Goal: Information Seeking & Learning: Check status

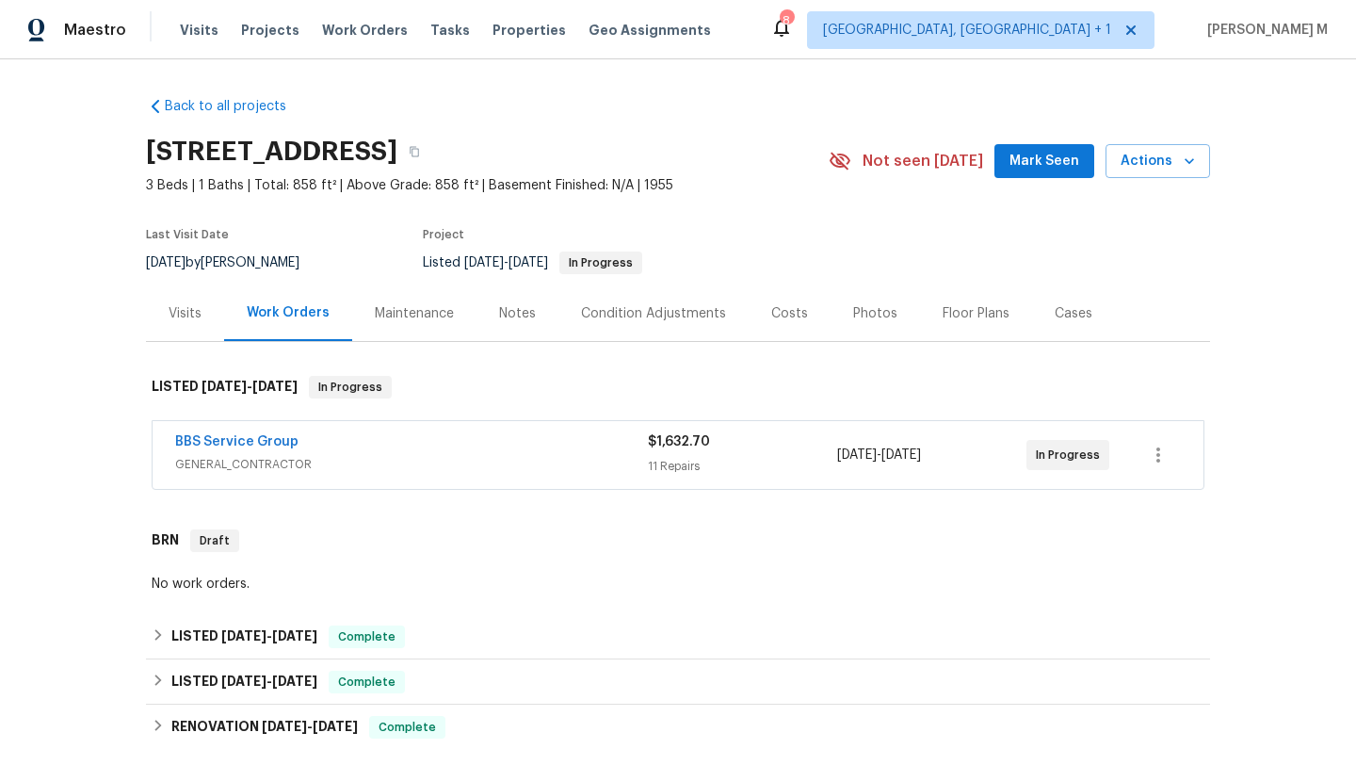
click at [452, 441] on div "BBS Service Group" at bounding box center [411, 443] width 473 height 23
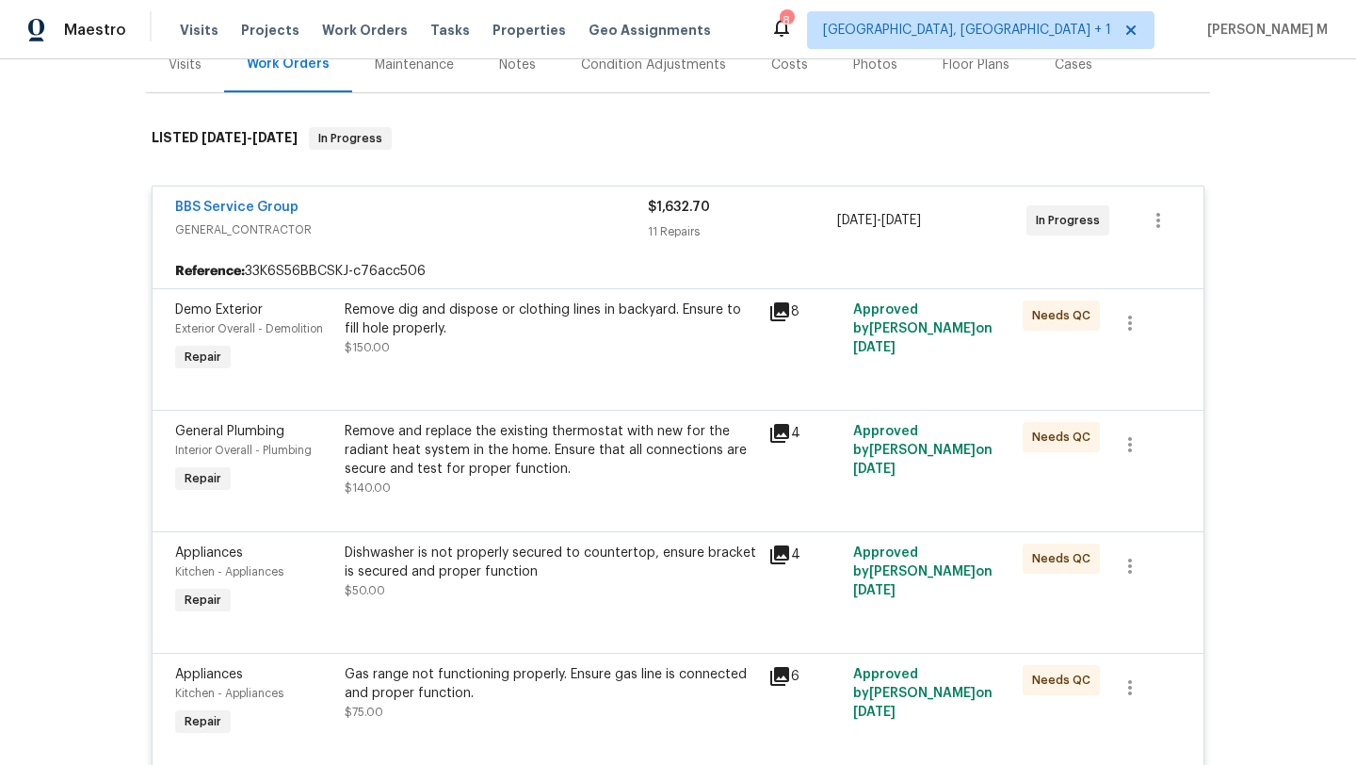
scroll to position [206, 0]
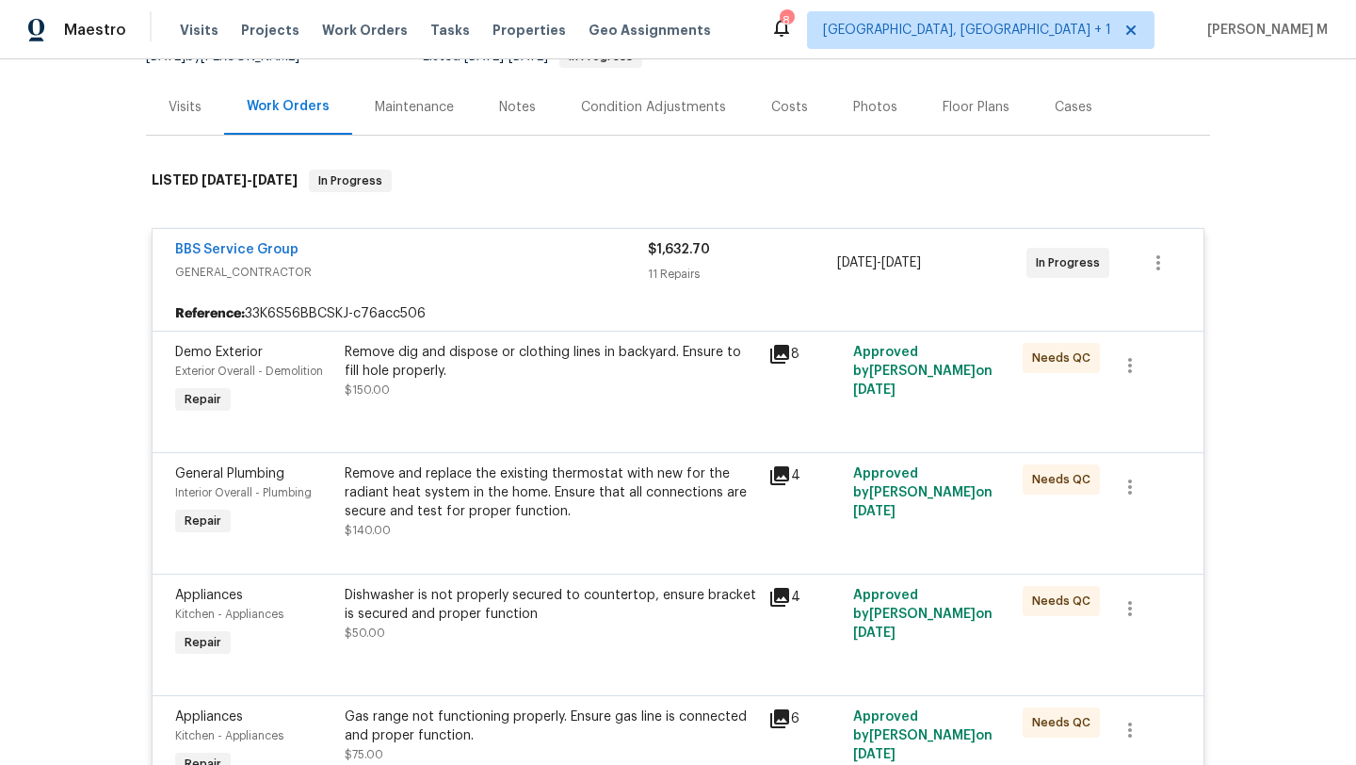
click at [564, 287] on div "BBS Service Group GENERAL_CONTRACTOR $1,632.70 11 Repairs 8/20/2025 - 8/27/2025…" at bounding box center [678, 263] width 1051 height 68
drag, startPoint x: 153, startPoint y: 249, endPoint x: 324, endPoint y: 235, distance: 172.0
click at [317, 249] on div "BBS Service Group GENERAL_CONTRACTOR $1,632.70 11 Repairs 8/20/2025 - 8/27/2025…" at bounding box center [678, 263] width 1051 height 68
copy link "BBS Service Group"
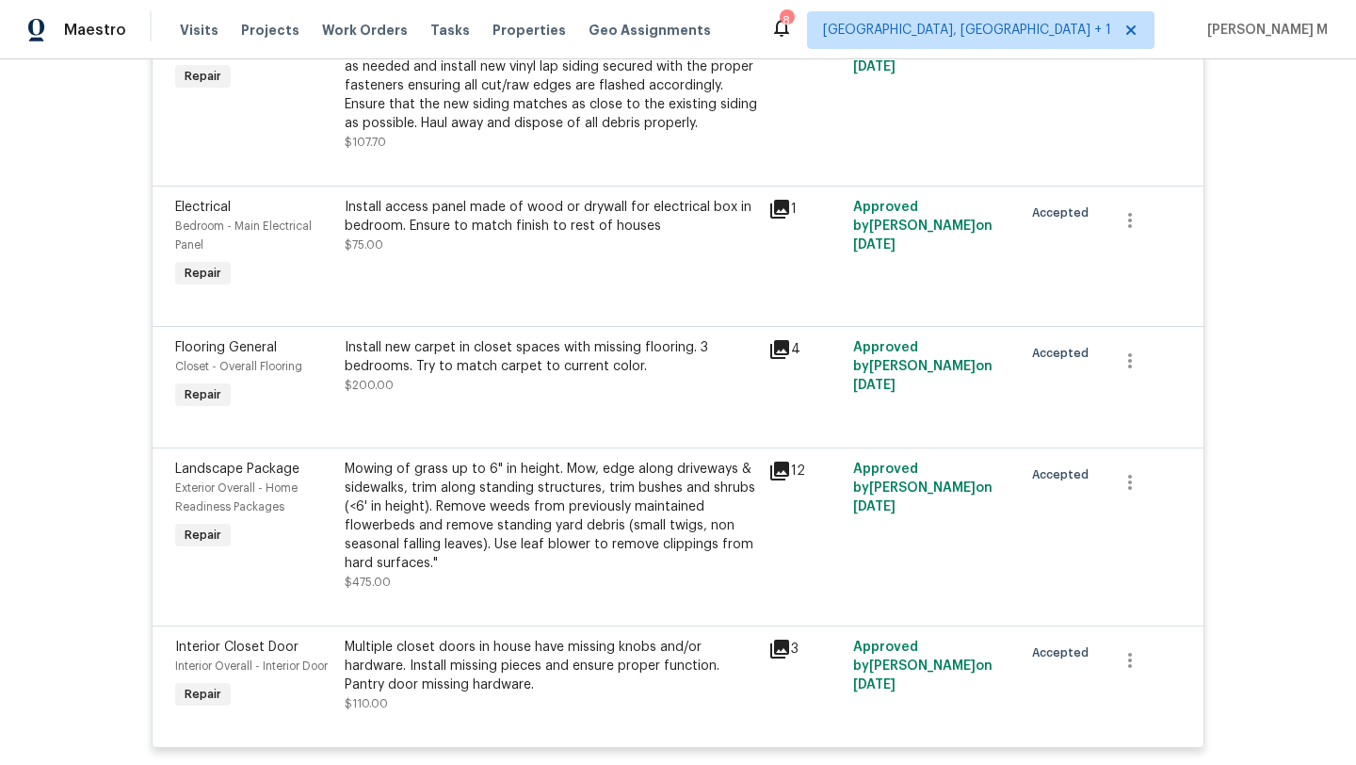
scroll to position [1341, 0]
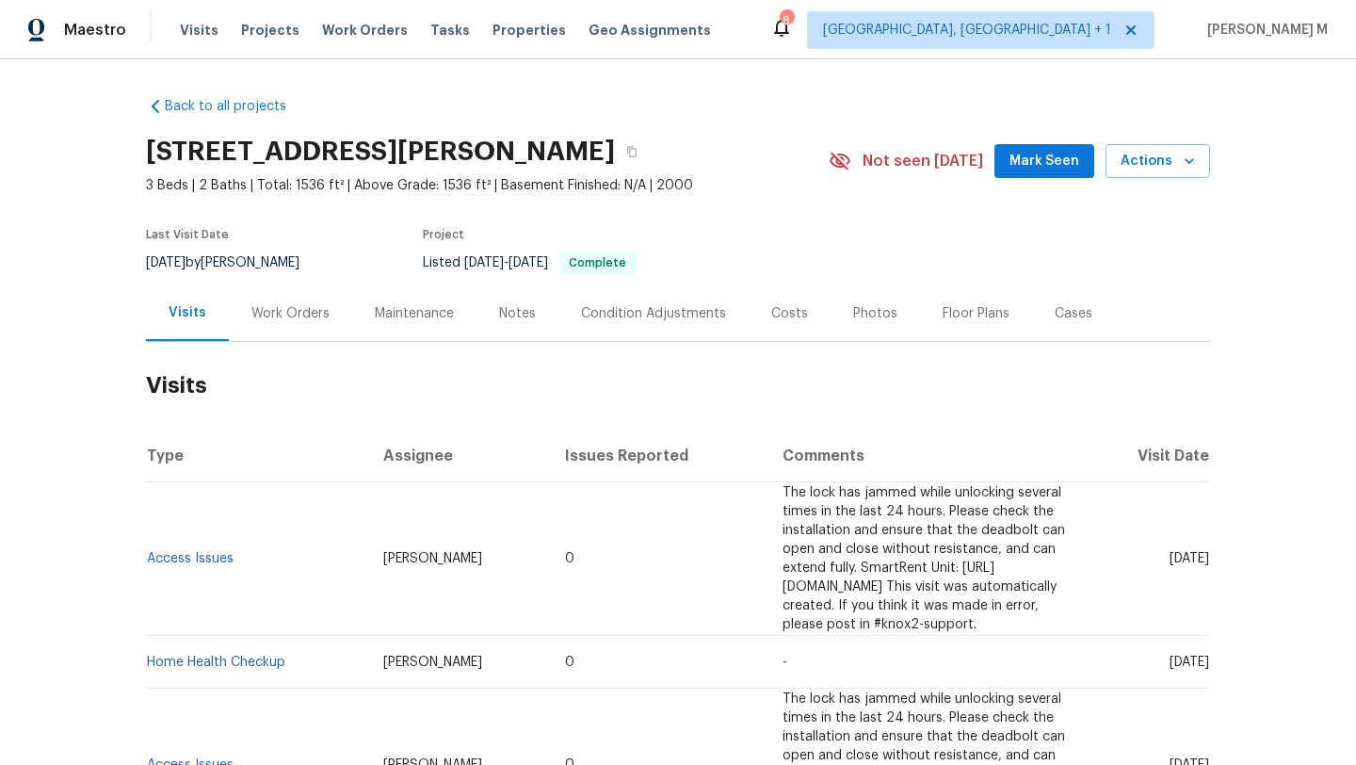
click at [319, 322] on div "Work Orders" at bounding box center [290, 313] width 123 height 56
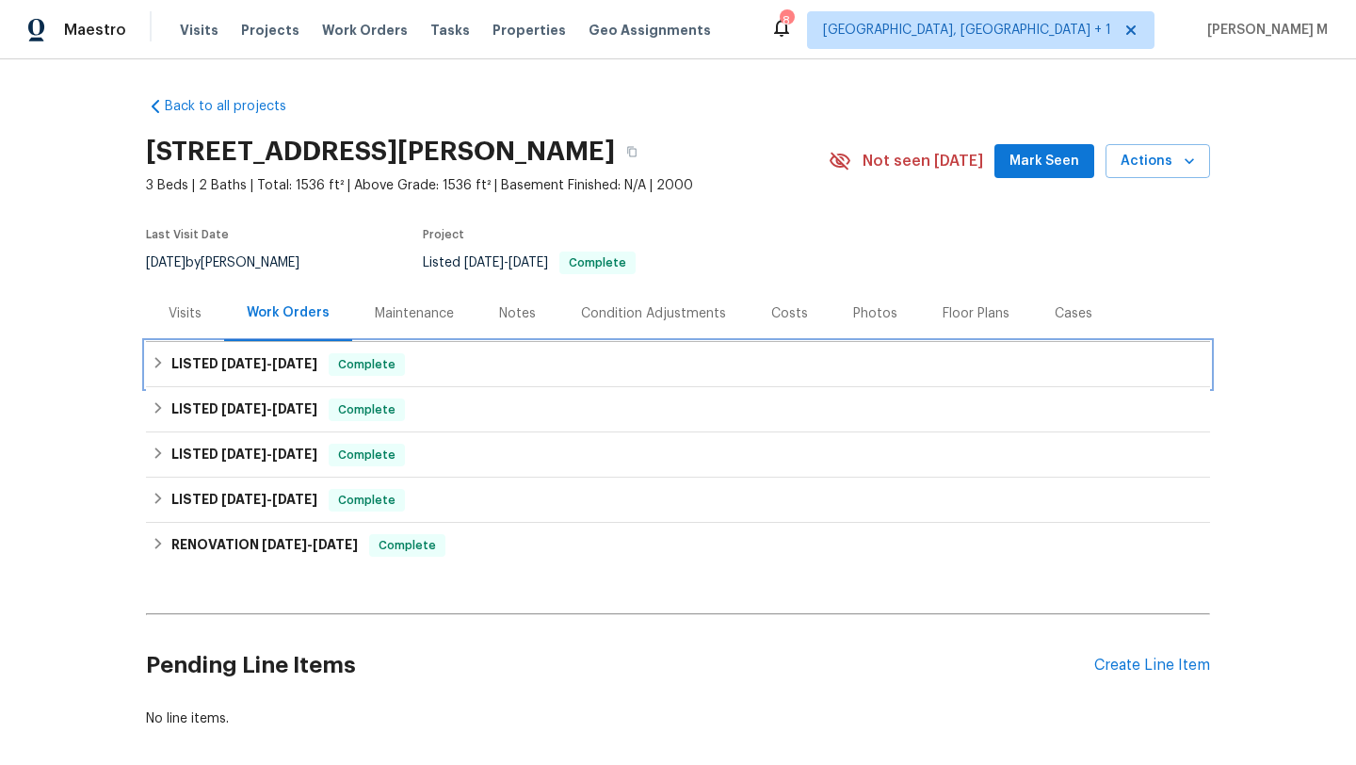
click at [325, 359] on div "LISTED [DATE] - [DATE] Complete" at bounding box center [678, 364] width 1053 height 23
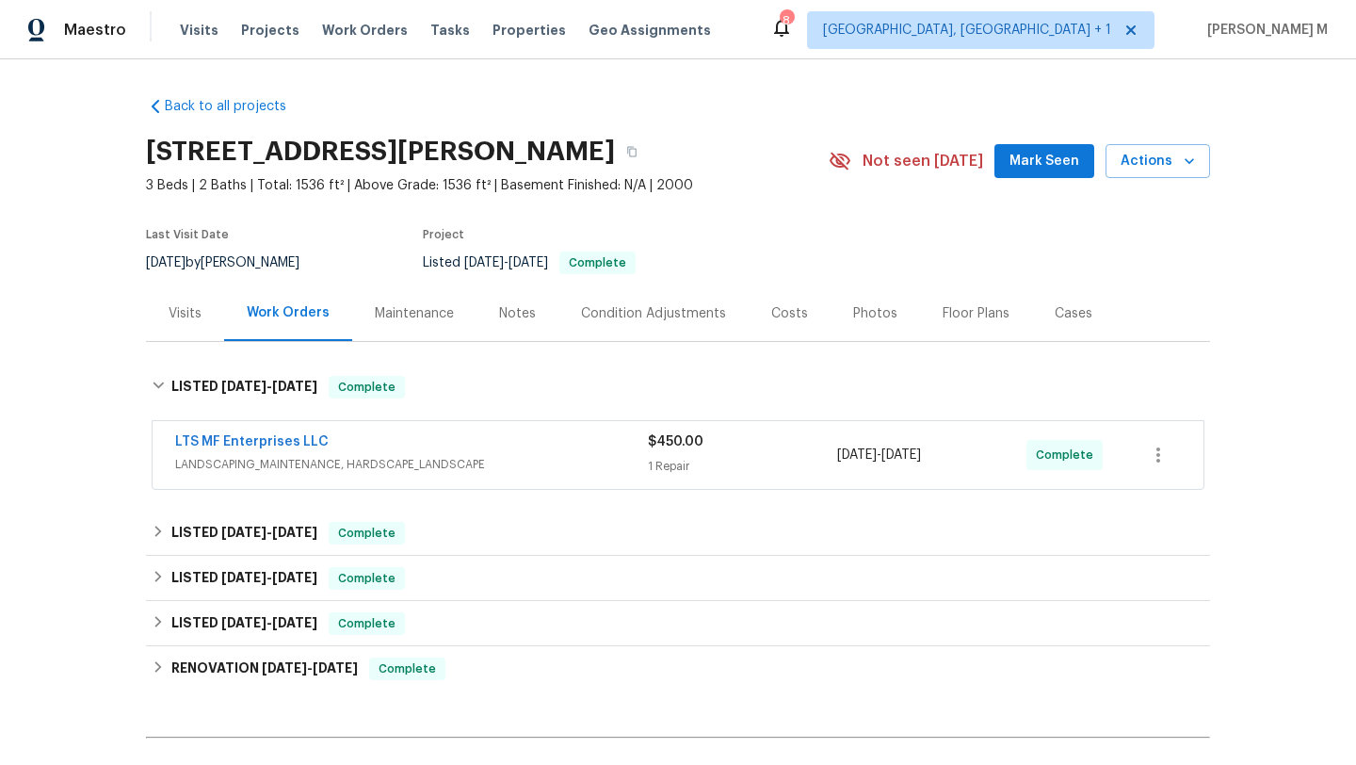
click at [472, 445] on div "LTS MF Enterprises LLC" at bounding box center [411, 443] width 473 height 23
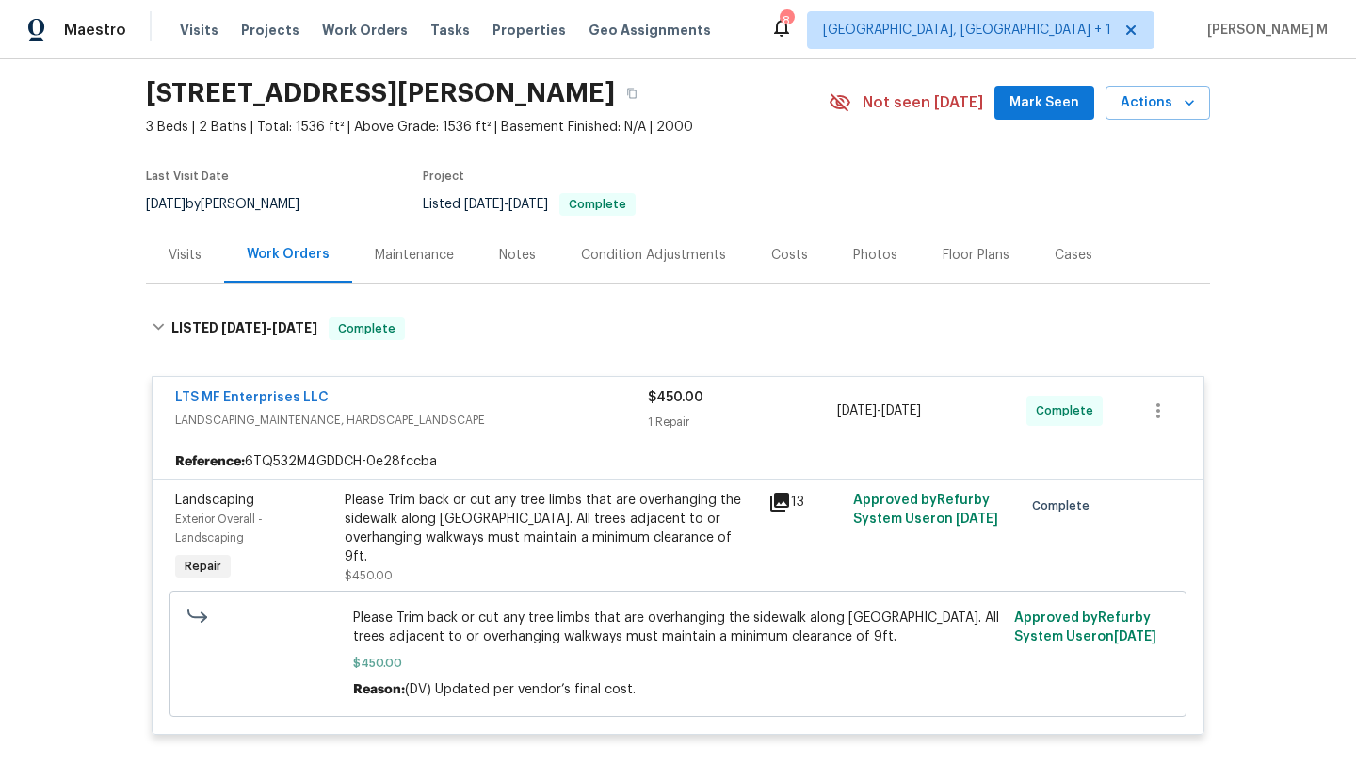
scroll to position [66, 0]
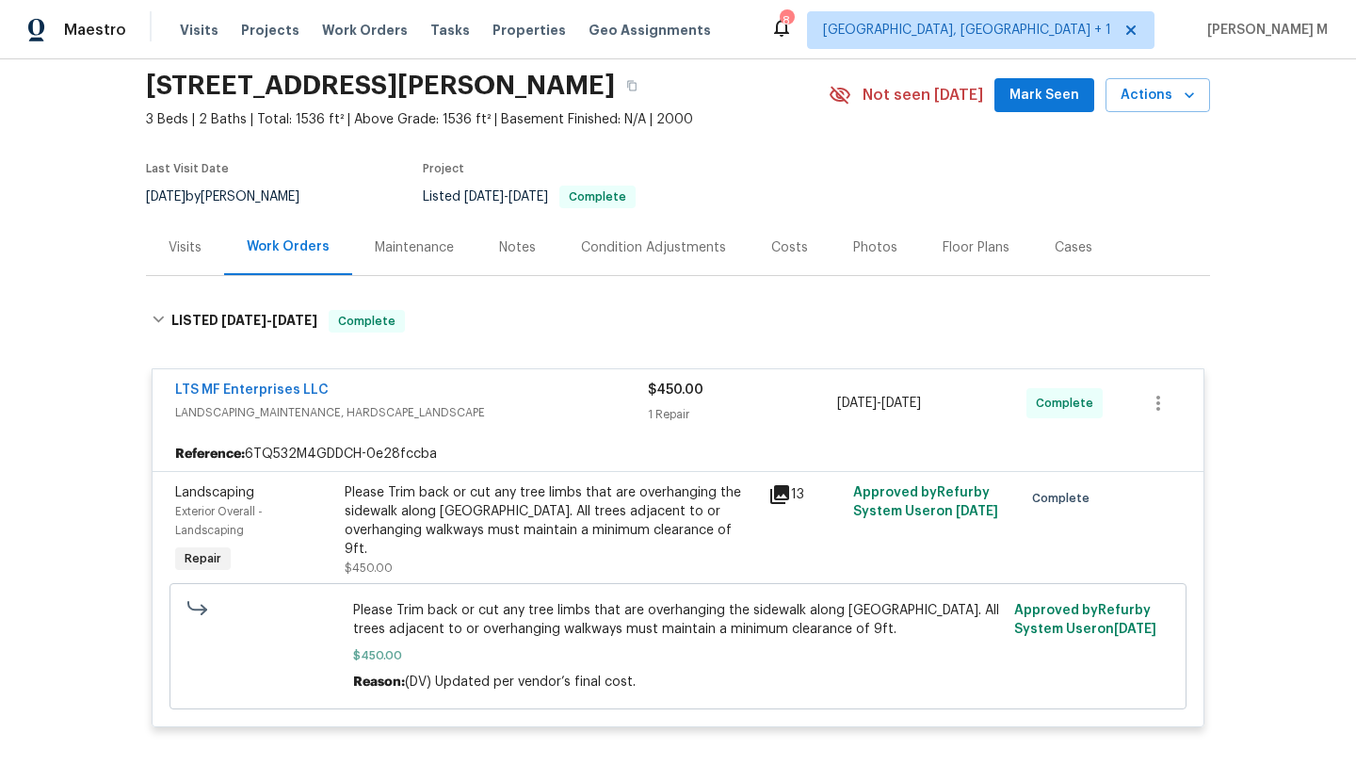
click at [169, 245] on div "Visits" at bounding box center [185, 247] width 33 height 19
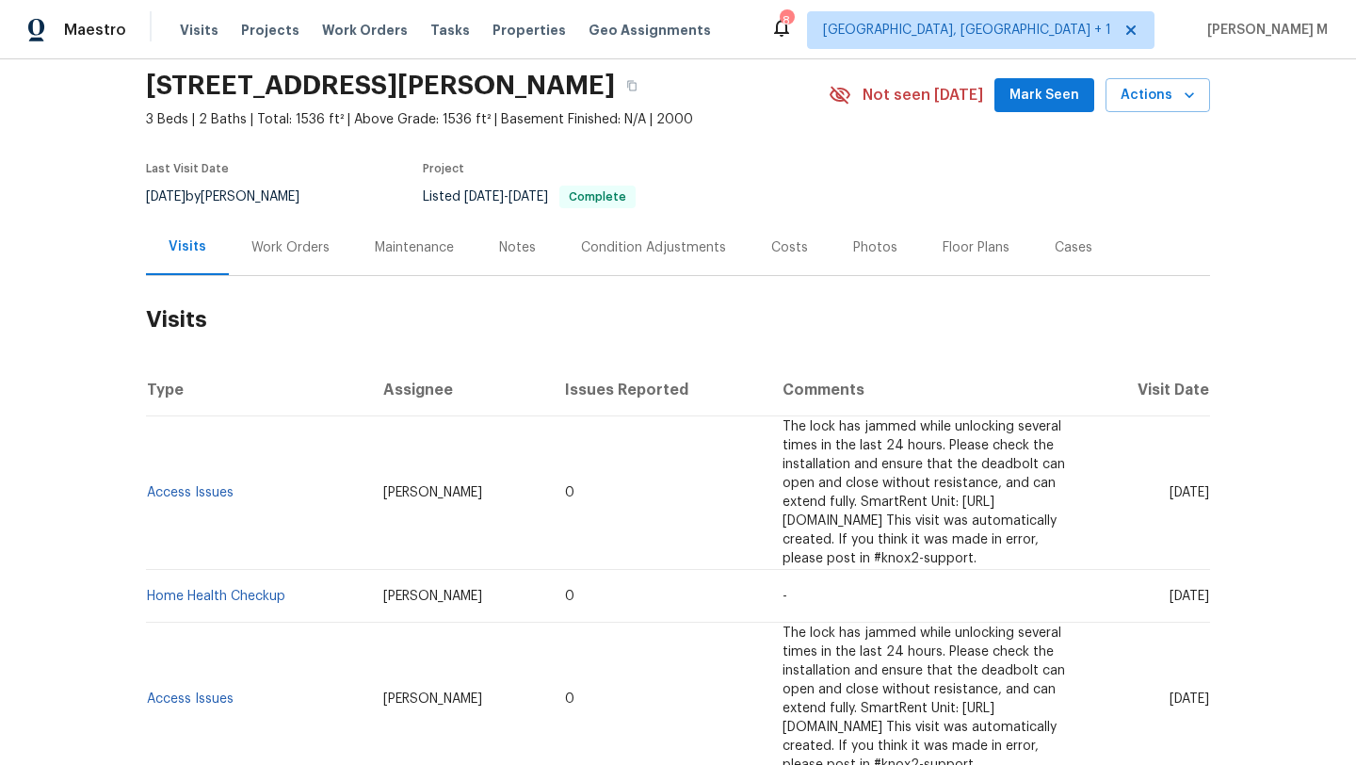
click at [313, 245] on div "Work Orders" at bounding box center [291, 247] width 78 height 19
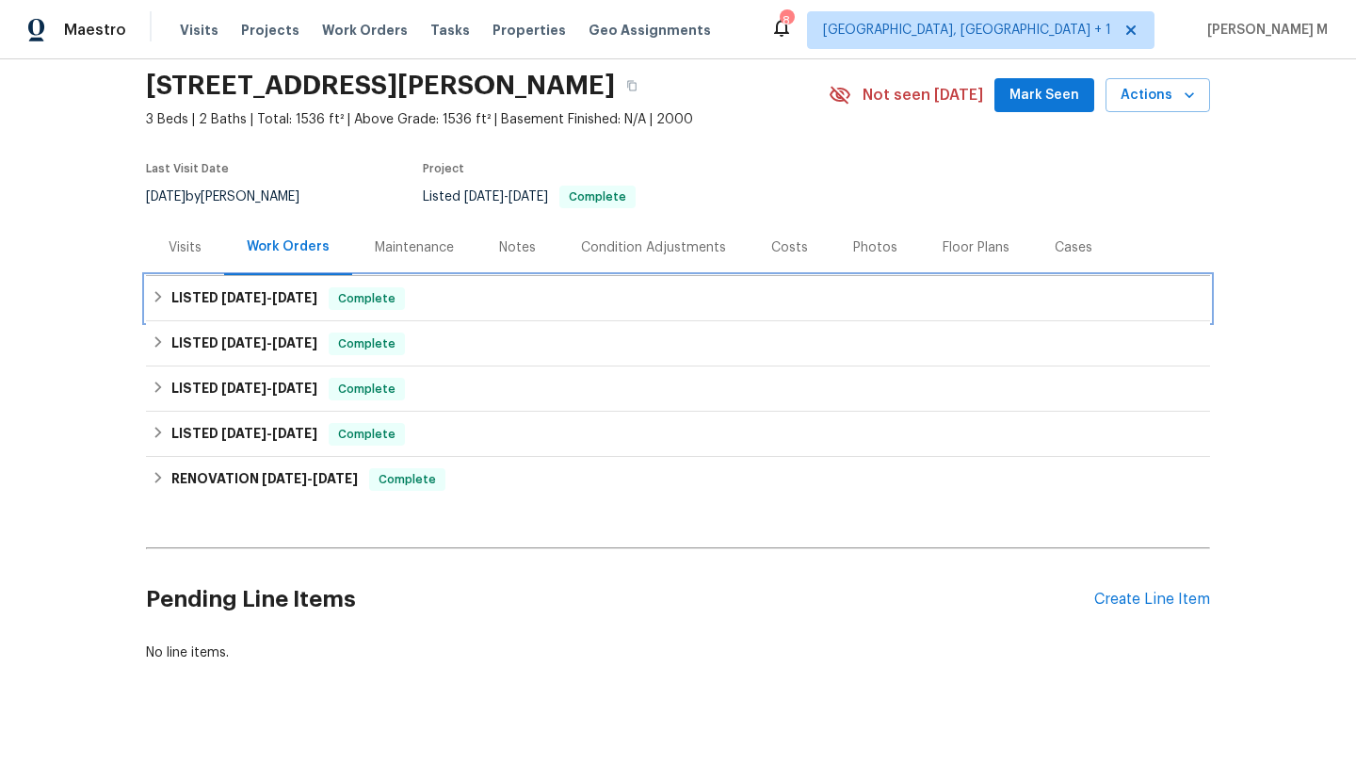
click at [288, 300] on span "[DATE]" at bounding box center [294, 297] width 45 height 13
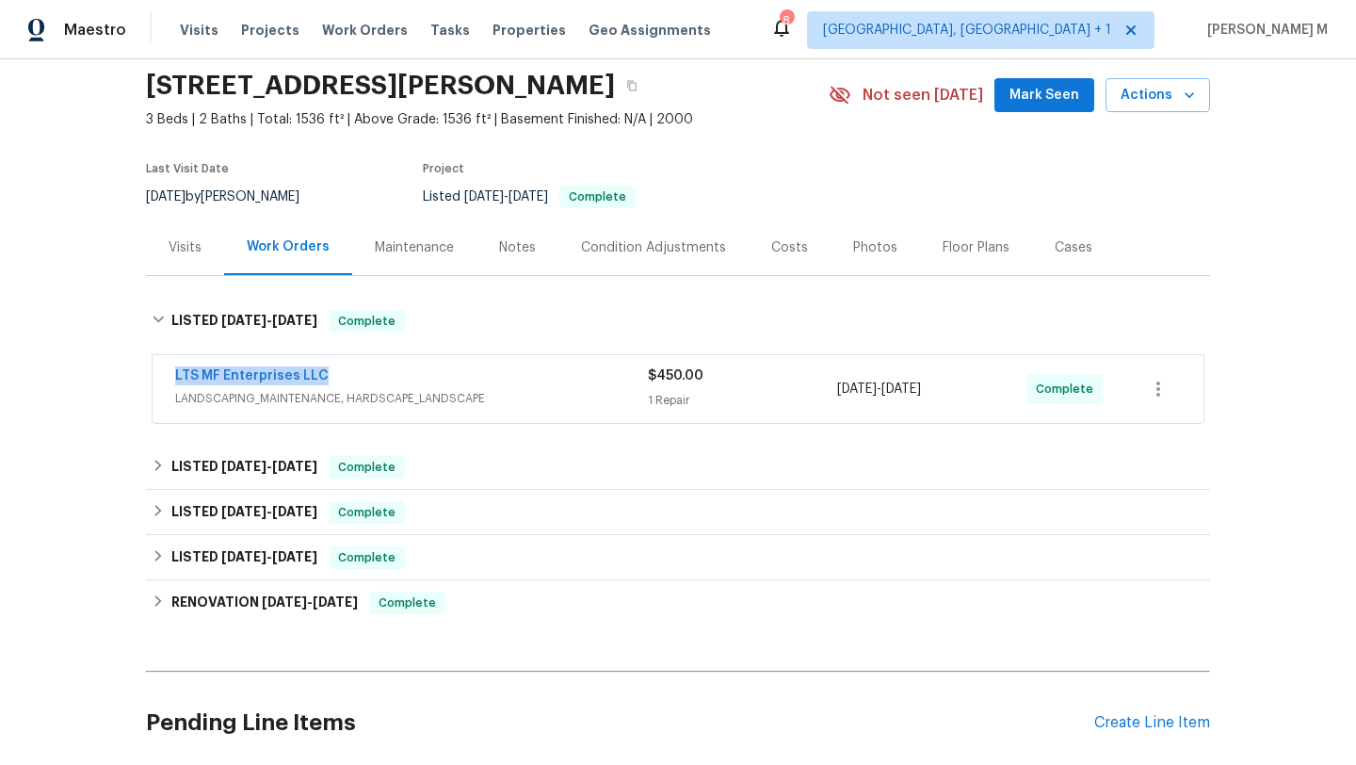
drag, startPoint x: 155, startPoint y: 376, endPoint x: 371, endPoint y: 360, distance: 216.3
click at [371, 375] on div "LTS MF Enterprises LLC LANDSCAPING_MAINTENANCE, HARDSCAPE_LANDSCAPE $450.00 1 R…" at bounding box center [678, 389] width 1051 height 68
copy link "LTS MF Enterprises LLC"
drag, startPoint x: 831, startPoint y: 390, endPoint x: 997, endPoint y: 390, distance: 165.8
click at [997, 390] on div "[DATE] - [DATE]" at bounding box center [931, 388] width 189 height 45
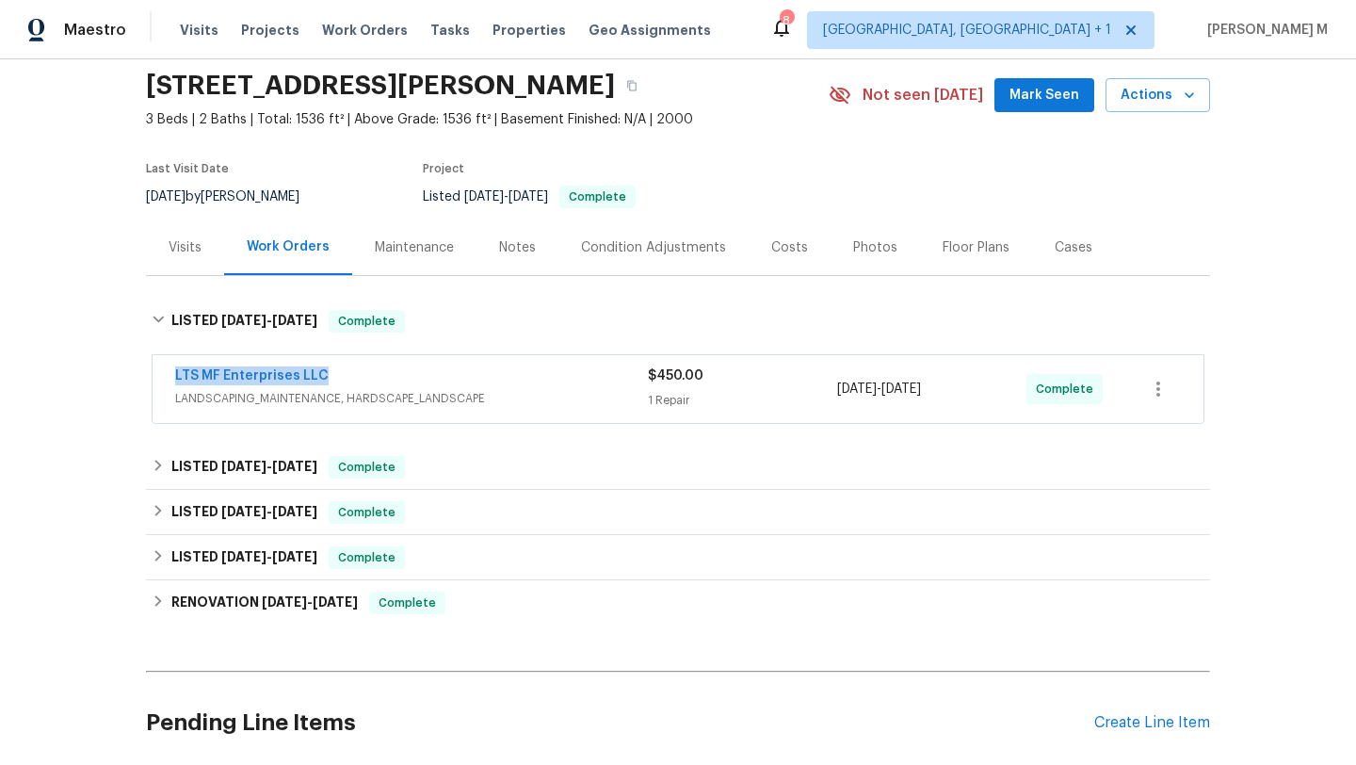
copy span "[DATE] - [DATE]"
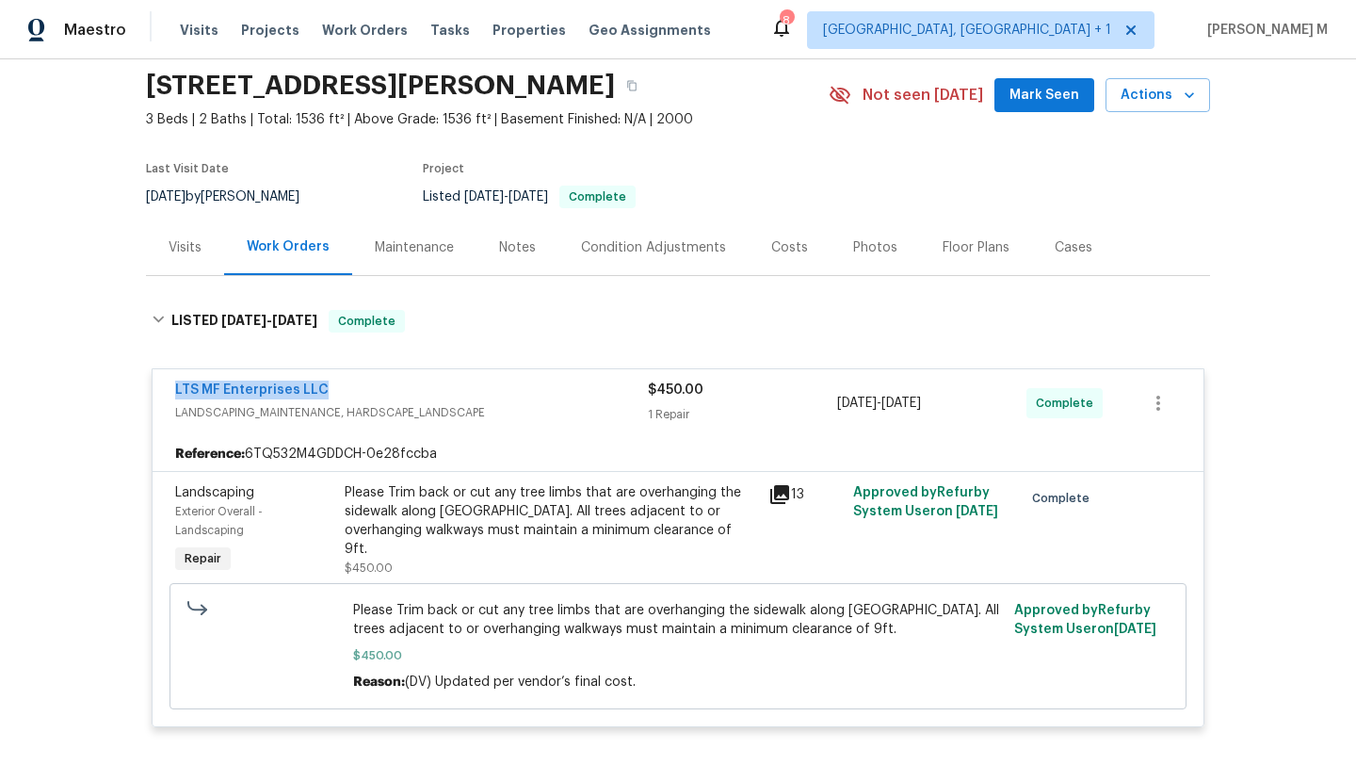
click at [198, 273] on div "Visits" at bounding box center [185, 247] width 78 height 56
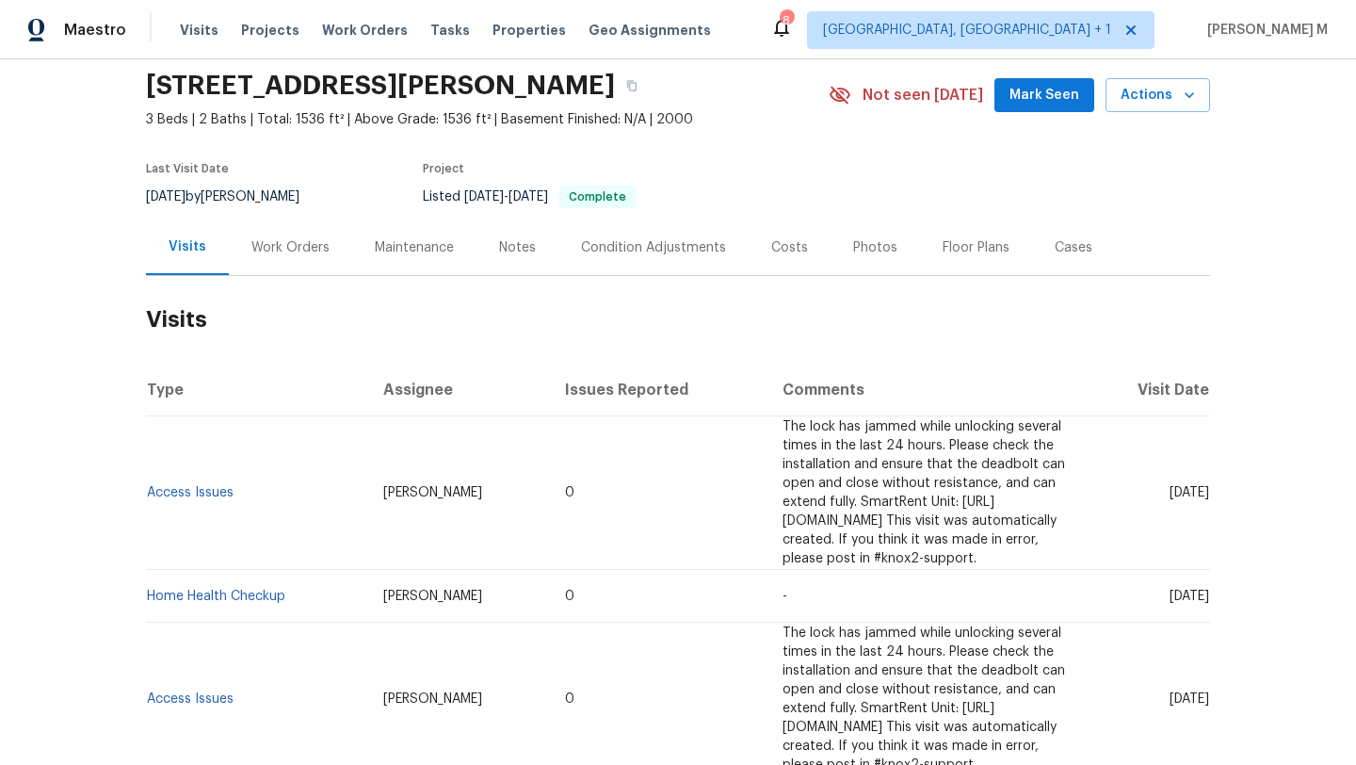
click at [198, 273] on div "Visits" at bounding box center [187, 247] width 83 height 56
drag, startPoint x: 1127, startPoint y: 483, endPoint x: 1167, endPoint y: 484, distance: 40.5
click at [1170, 486] on span "[DATE]" at bounding box center [1190, 492] width 40 height 13
copy span "[DATE]"
drag, startPoint x: 240, startPoint y: 496, endPoint x: 140, endPoint y: 482, distance: 100.8
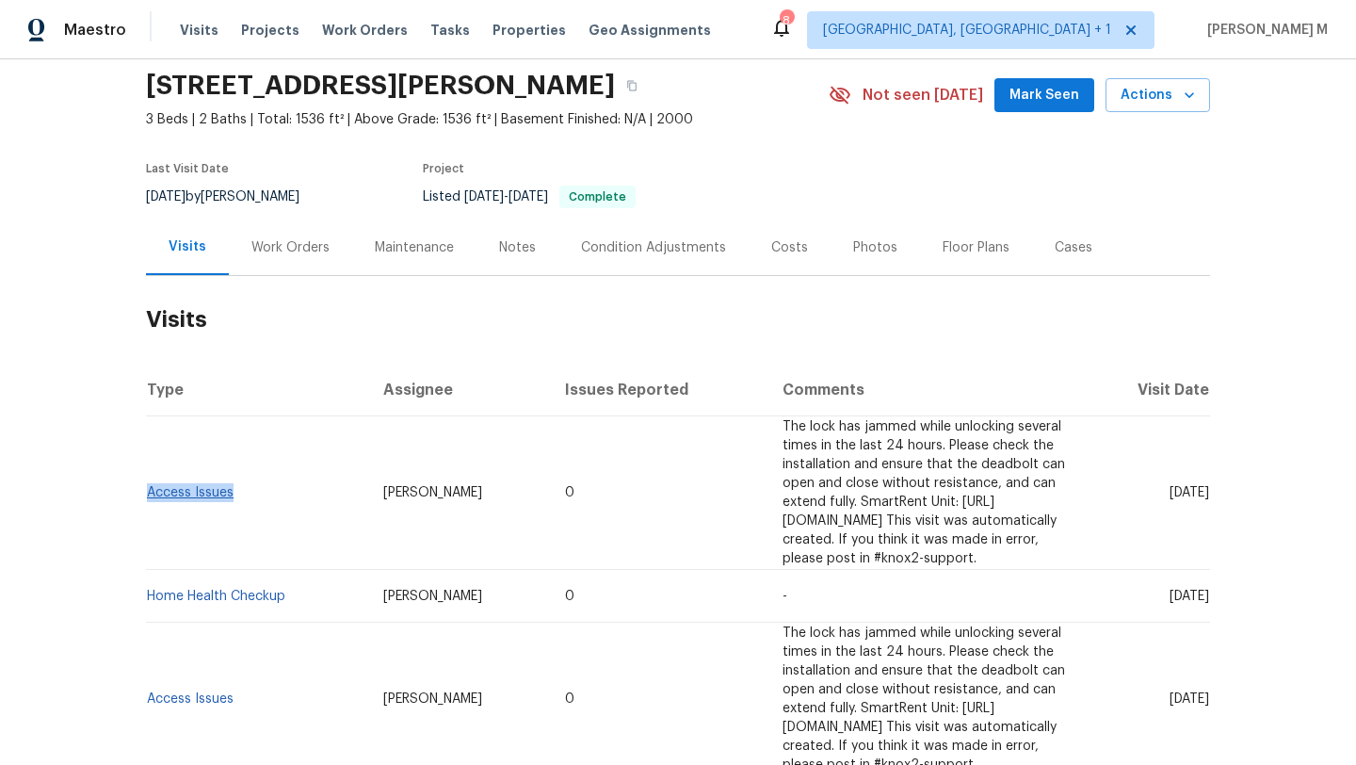
click at [146, 482] on td "Access Issues" at bounding box center [257, 493] width 222 height 154
copy link "Access Issues"
